Goal: Use online tool/utility

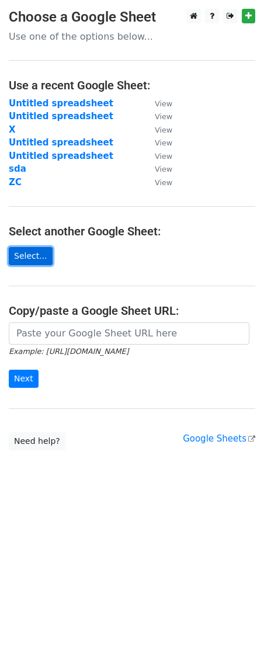
click at [24, 253] on link "Select..." at bounding box center [31, 256] width 44 height 18
click at [31, 252] on link "Select..." at bounding box center [31, 256] width 44 height 18
